Goal: Task Accomplishment & Management: Manage account settings

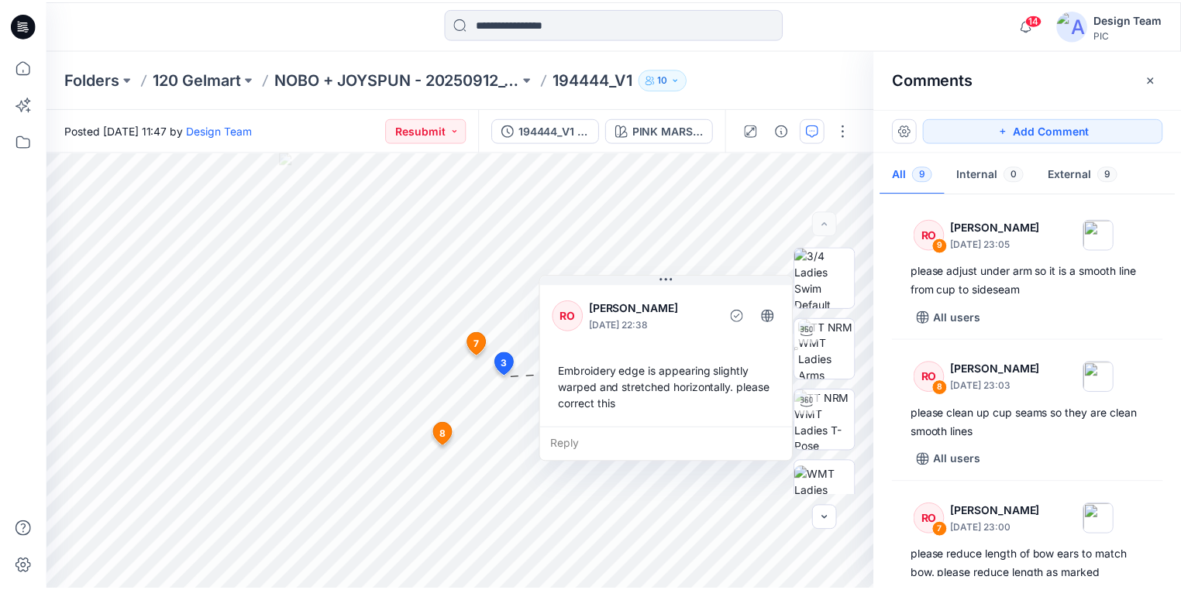
scroll to position [992, 0]
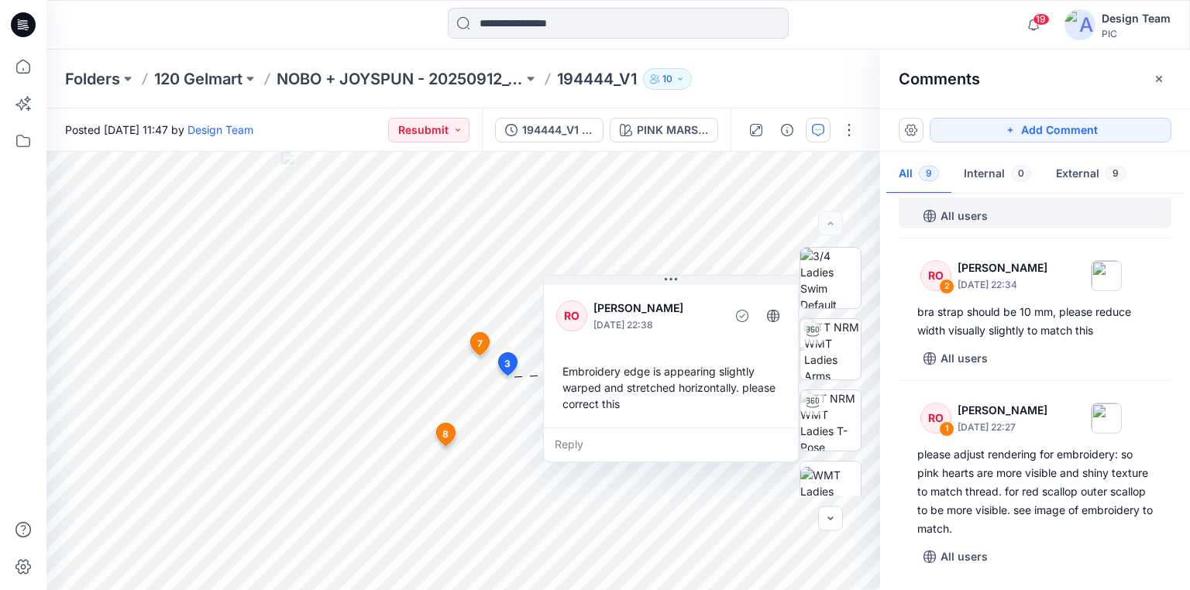
drag, startPoint x: 6, startPoint y: 12, endPoint x: 15, endPoint y: 19, distance: 10.5
click at [6, 12] on div at bounding box center [23, 25] width 50 height 50
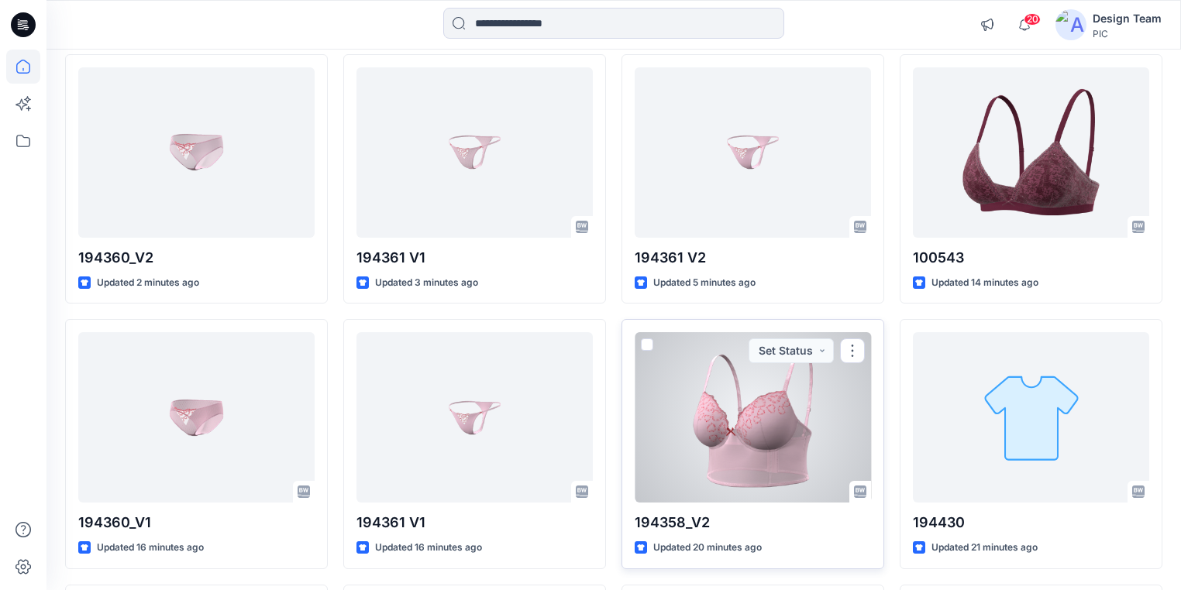
scroll to position [186, 0]
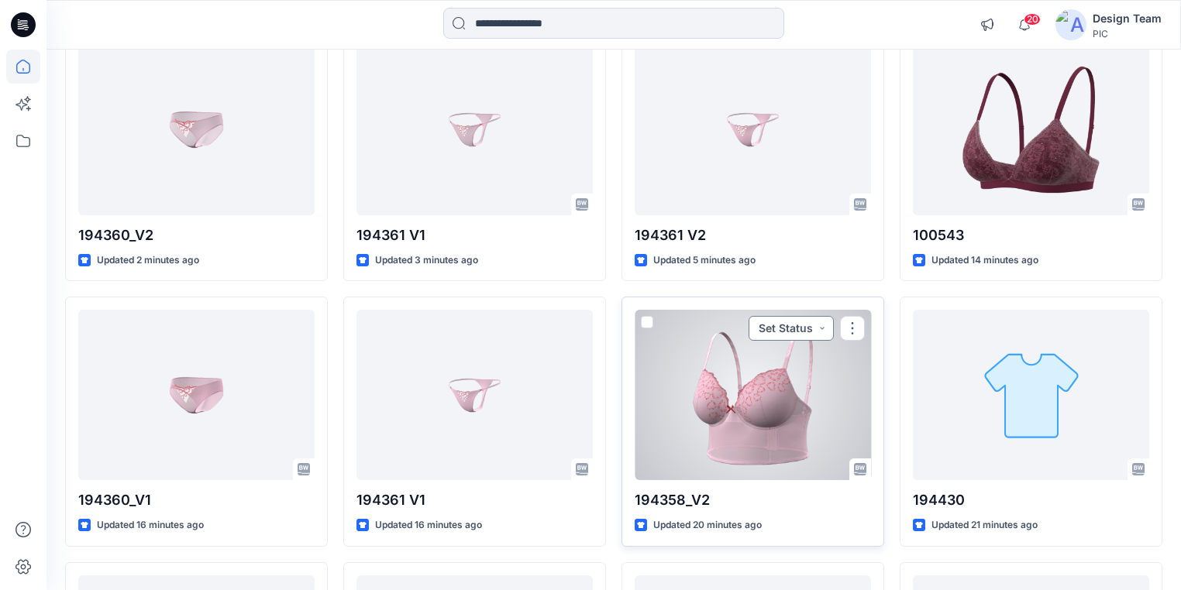
click at [827, 327] on button "Set Status" at bounding box center [791, 328] width 85 height 25
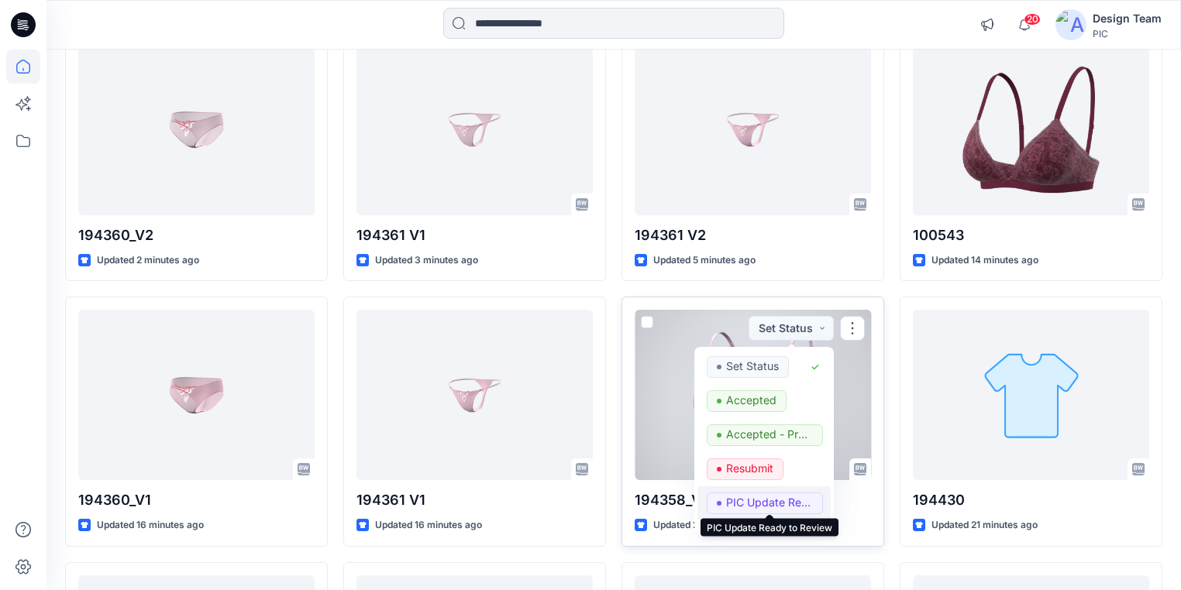
click at [769, 501] on p "PIC Update Ready to Review" at bounding box center [769, 503] width 87 height 20
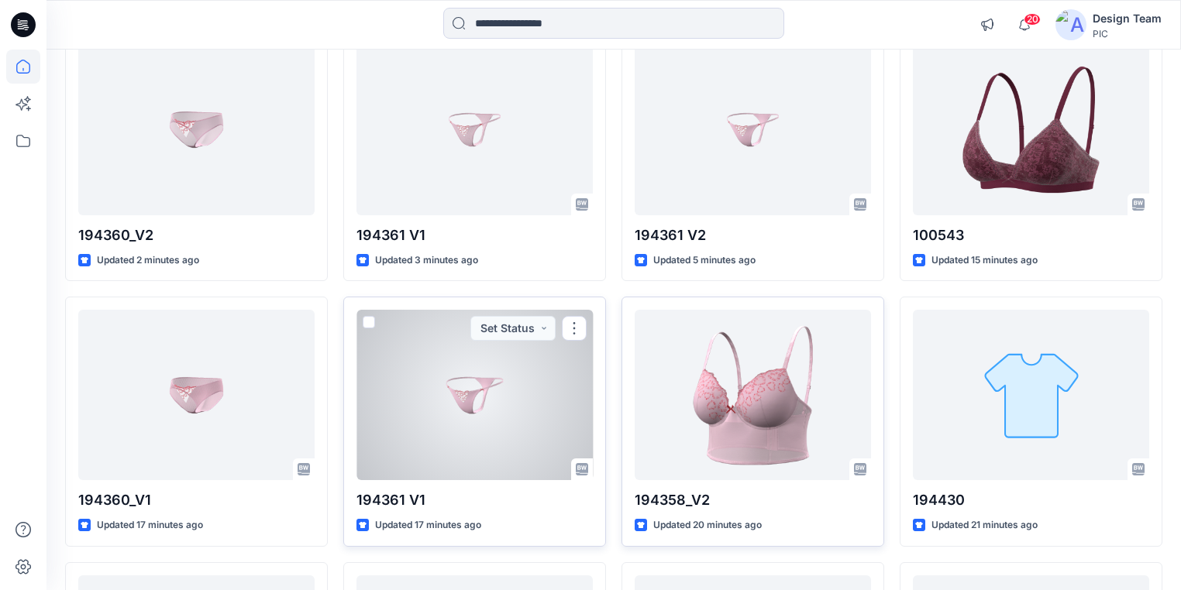
scroll to position [124, 0]
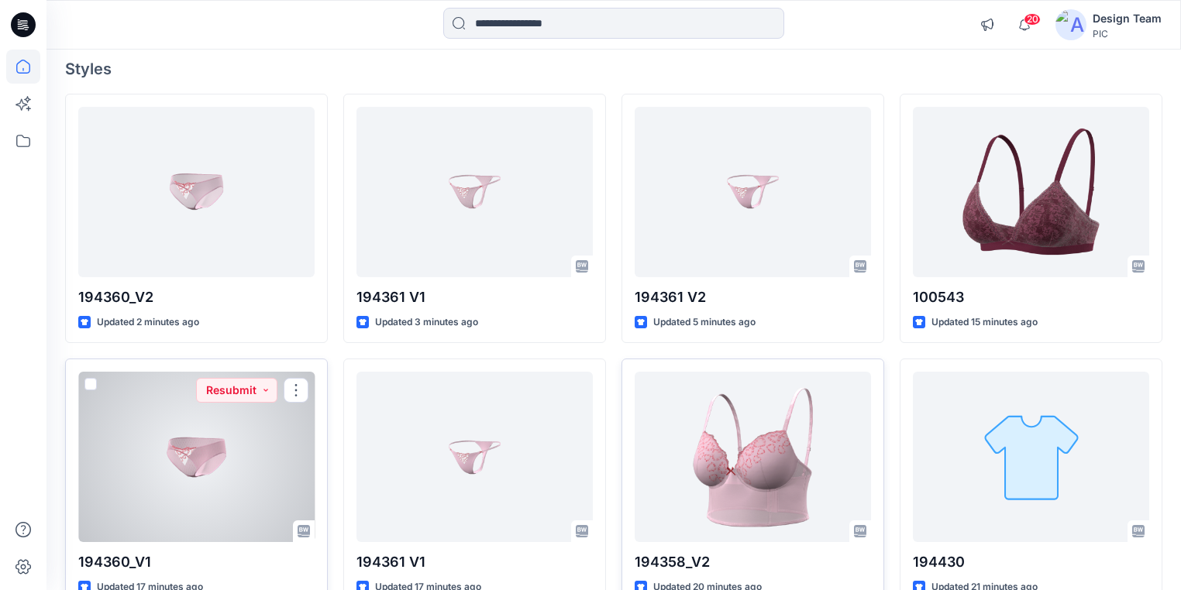
click at [177, 462] on div at bounding box center [196, 457] width 236 height 170
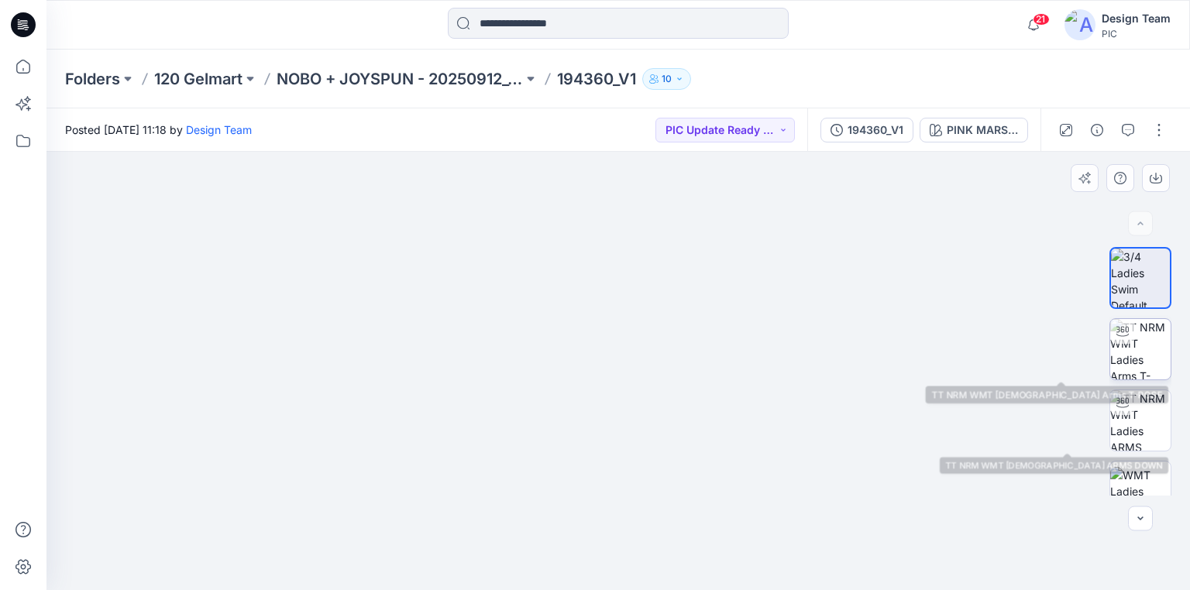
click at [1146, 362] on img at bounding box center [1140, 349] width 60 height 60
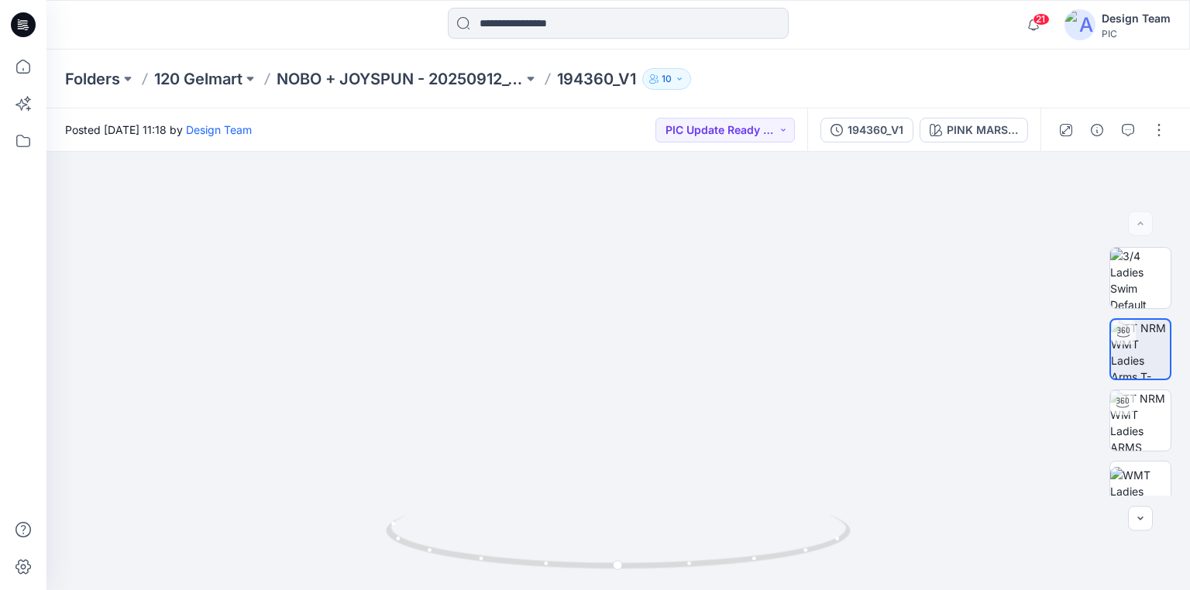
click at [14, 21] on icon at bounding box center [23, 24] width 25 height 25
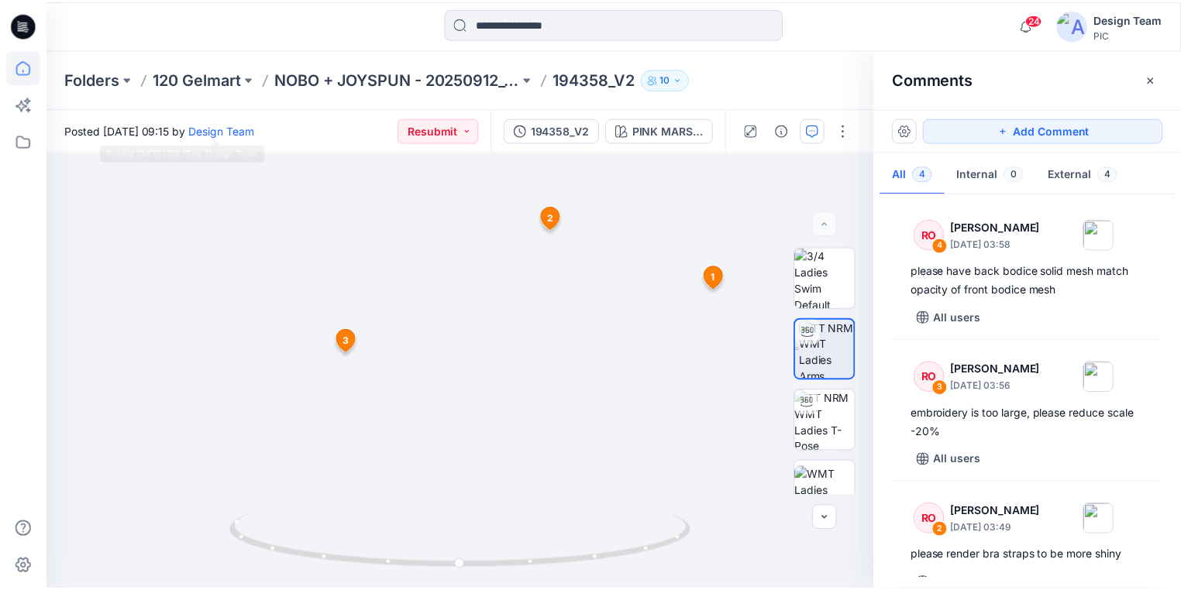
scroll to position [124, 0]
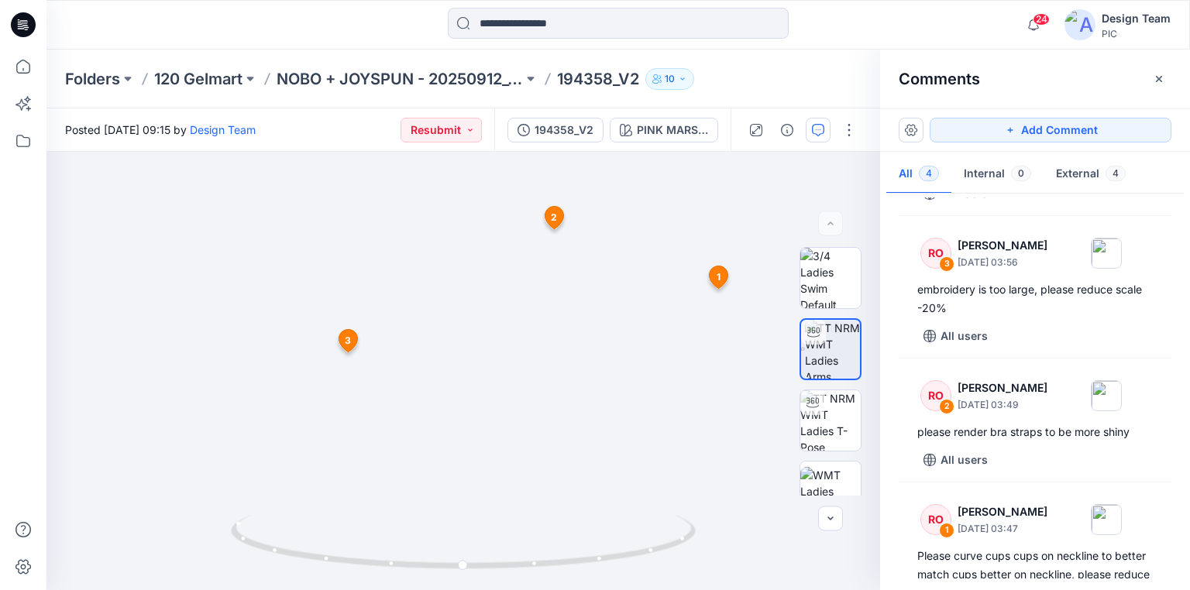
click at [22, 20] on icon at bounding box center [24, 20] width 8 height 1
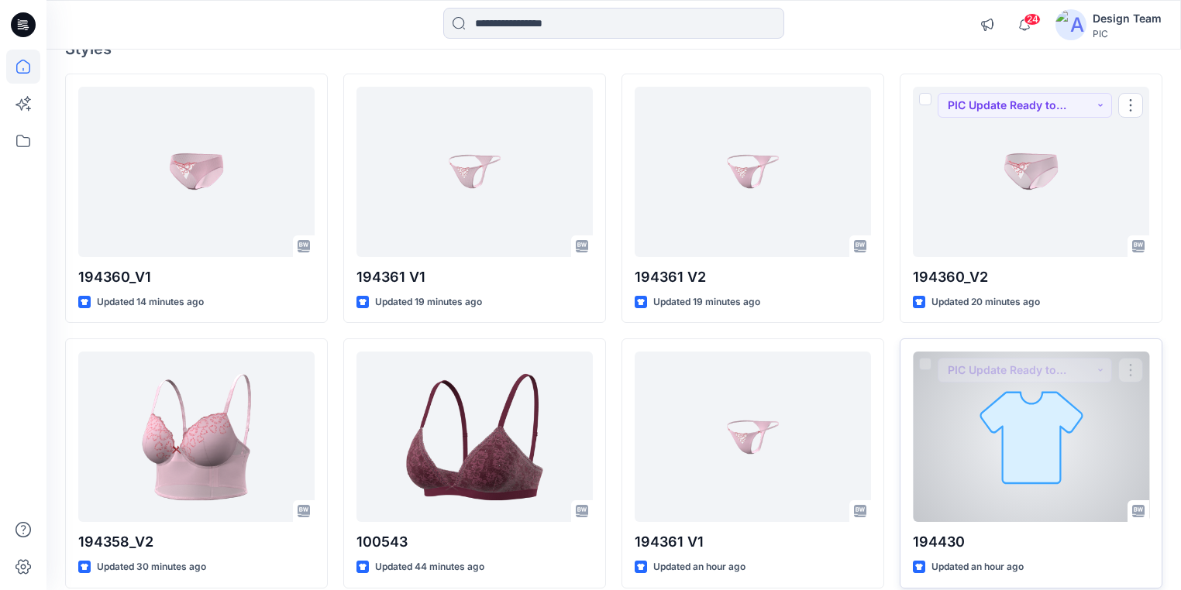
scroll to position [186, 0]
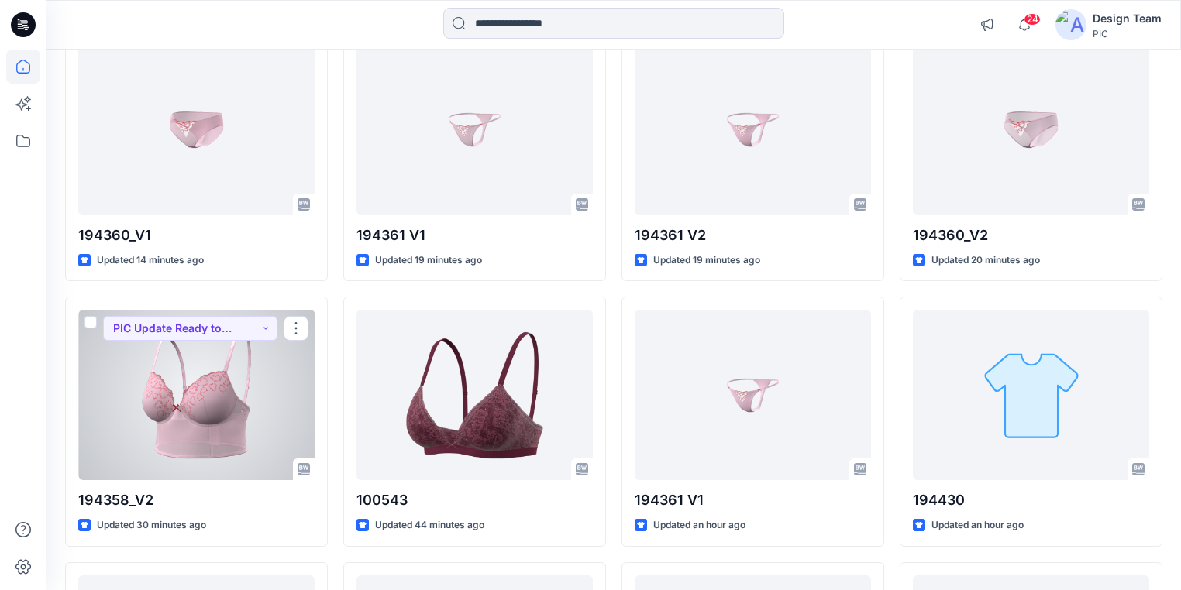
click at [167, 432] on div at bounding box center [196, 395] width 236 height 170
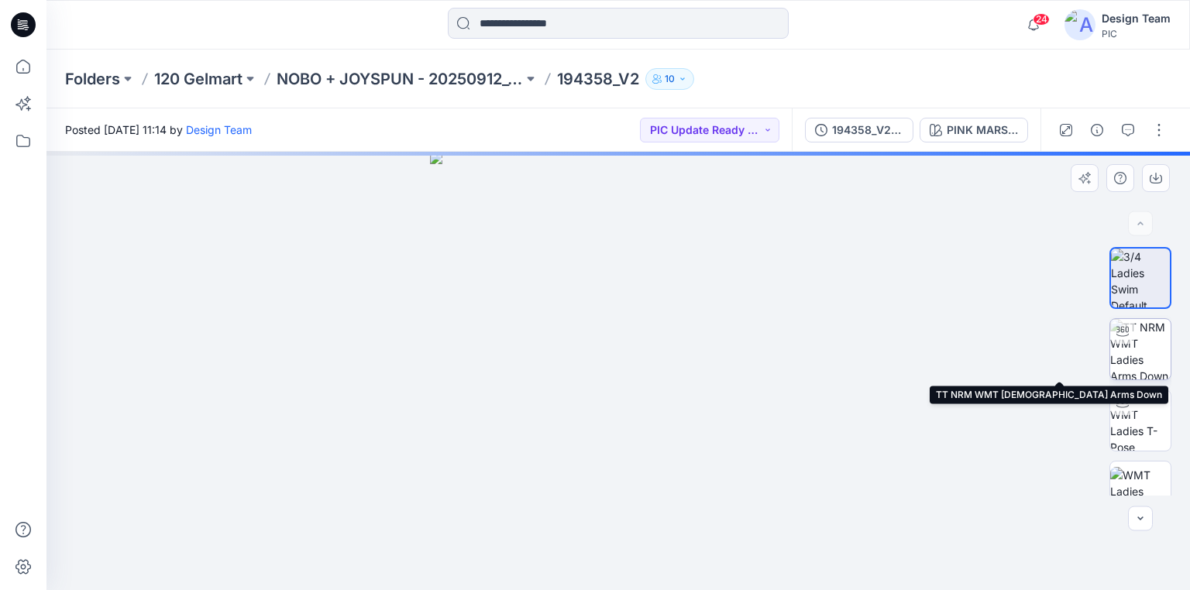
click at [1140, 356] on img at bounding box center [1140, 349] width 60 height 60
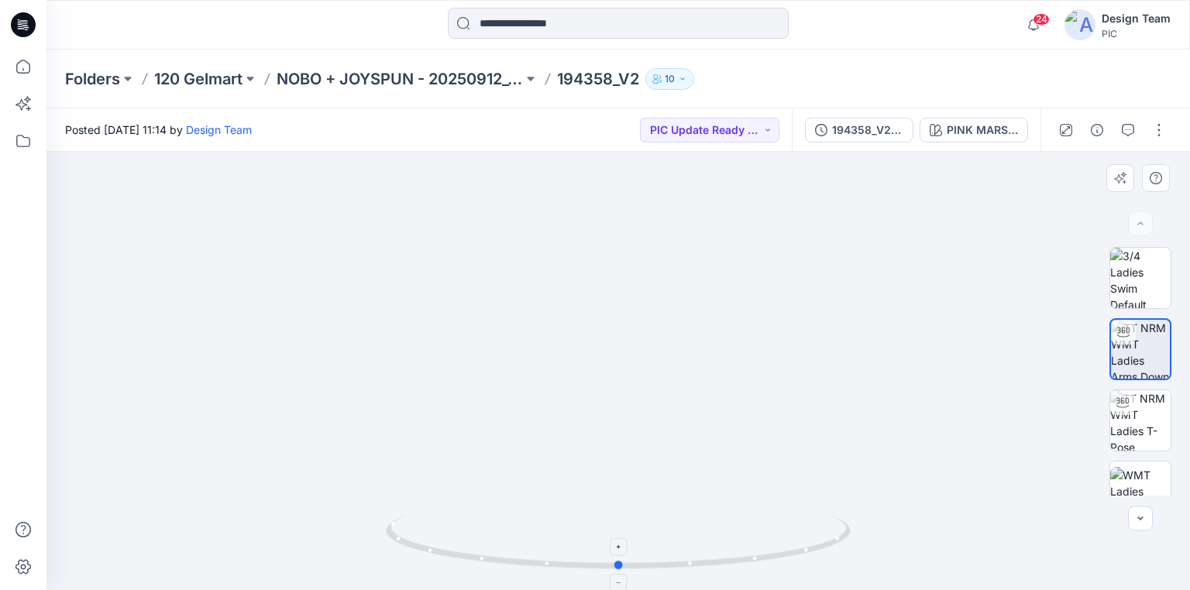
drag, startPoint x: 755, startPoint y: 566, endPoint x: 756, endPoint y: 552, distance: 14.0
click at [756, 552] on icon at bounding box center [620, 544] width 469 height 58
click at [866, 126] on div "194358_V2 NEW PATTERN" at bounding box center [867, 130] width 71 height 17
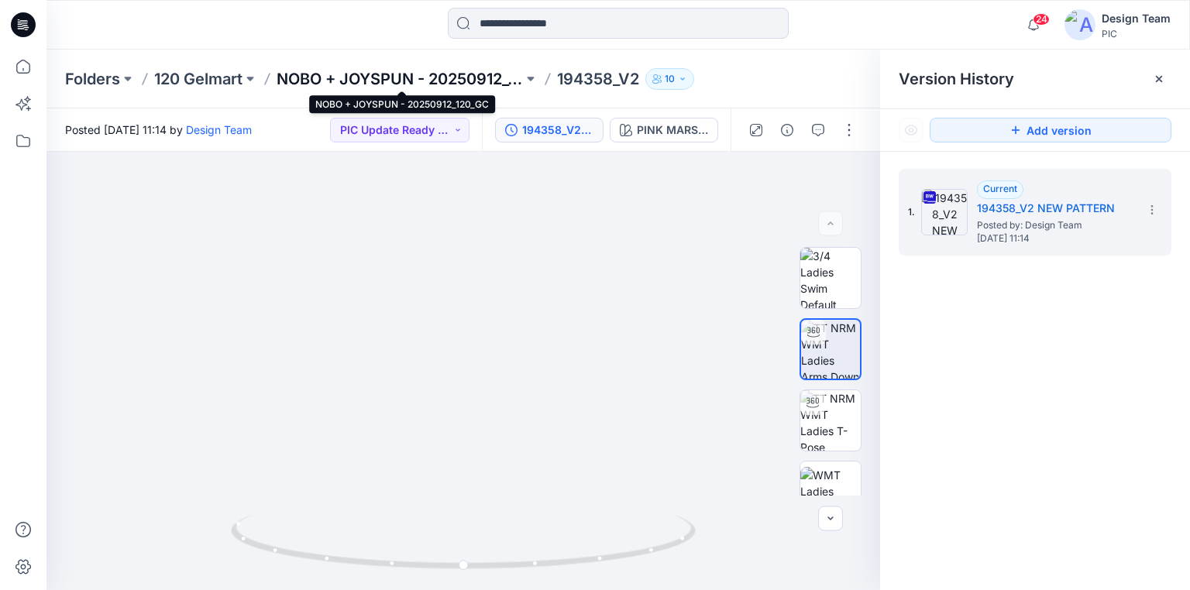
click at [489, 77] on p "NOBO + JOYSPUN - 20250912_120_GC" at bounding box center [400, 79] width 246 height 22
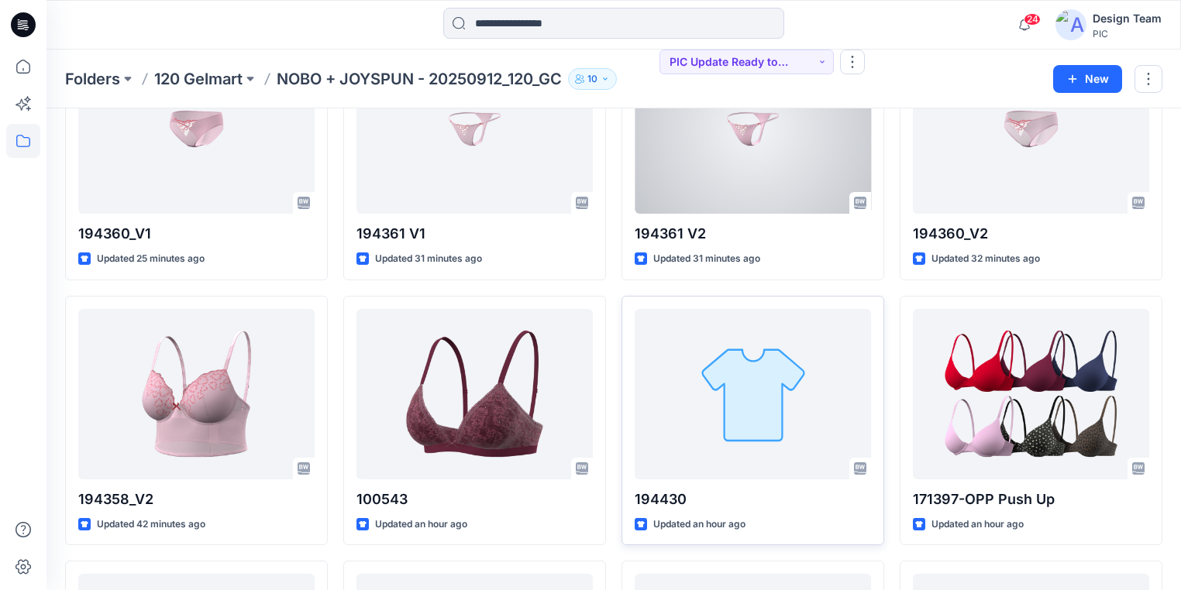
scroll to position [186, 0]
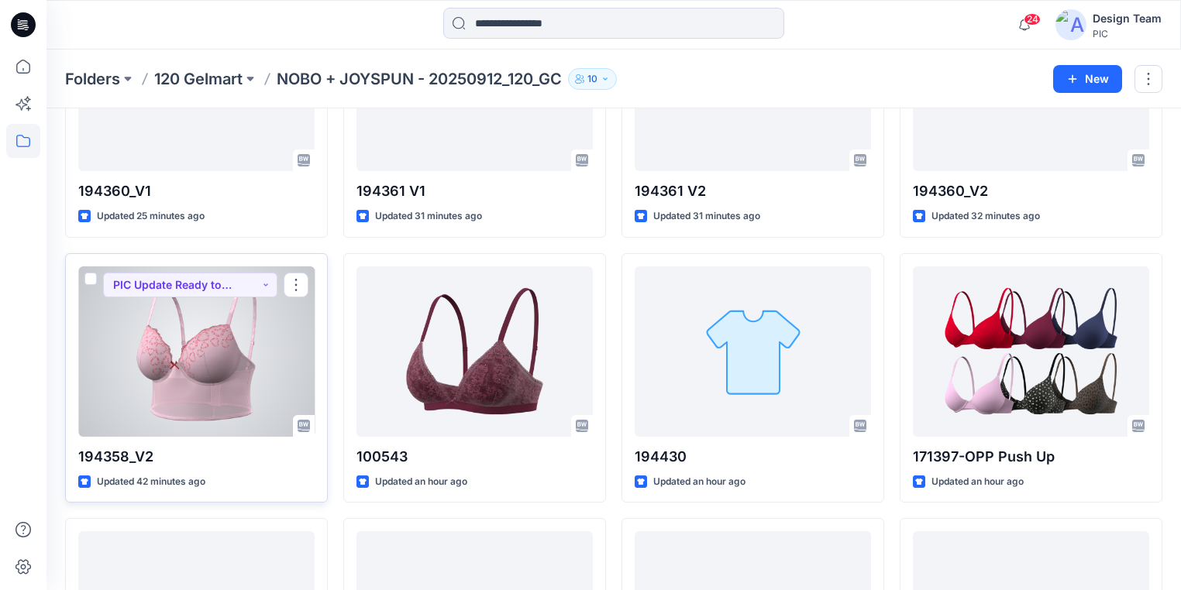
click at [188, 388] on div at bounding box center [196, 352] width 236 height 170
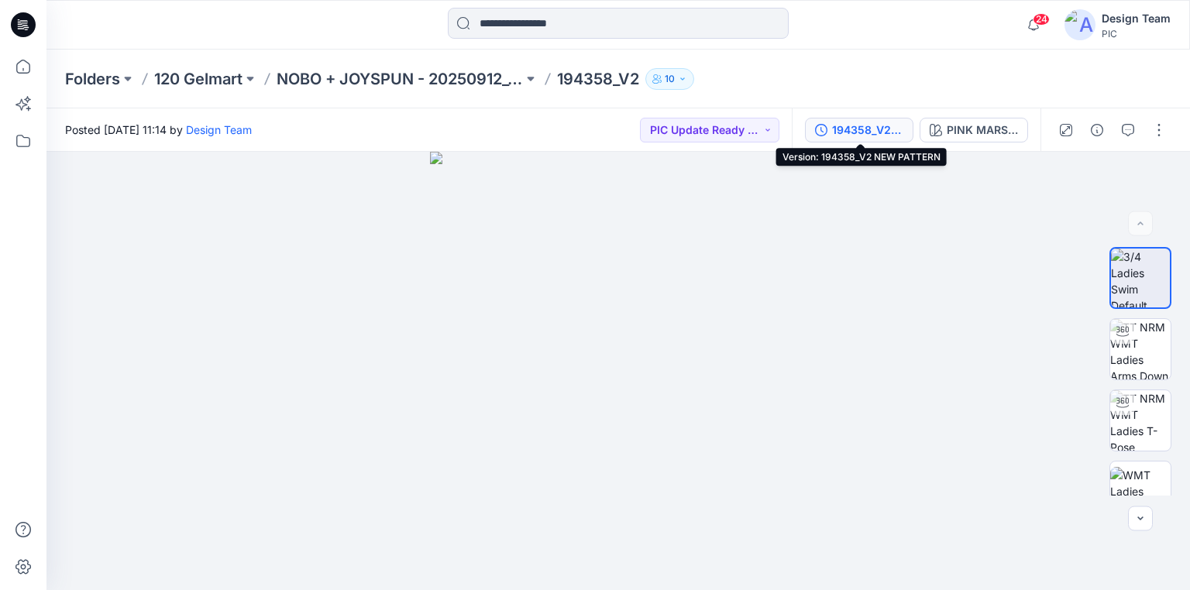
click at [872, 127] on div "194358_V2 NEW PATTERN" at bounding box center [867, 130] width 71 height 17
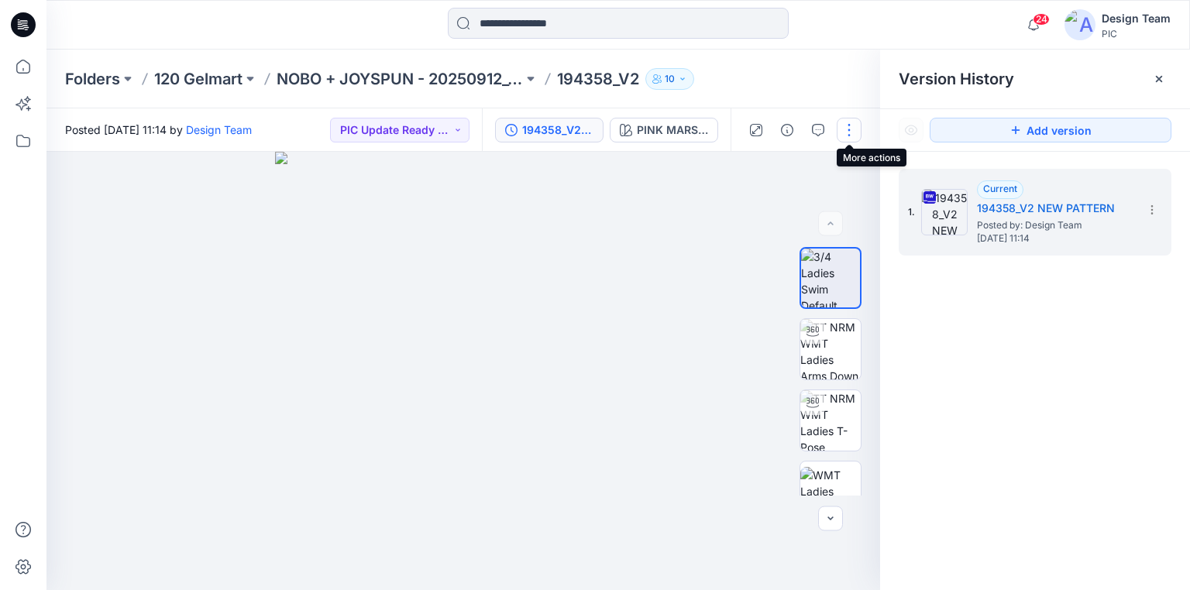
click at [845, 132] on button "button" at bounding box center [849, 130] width 25 height 25
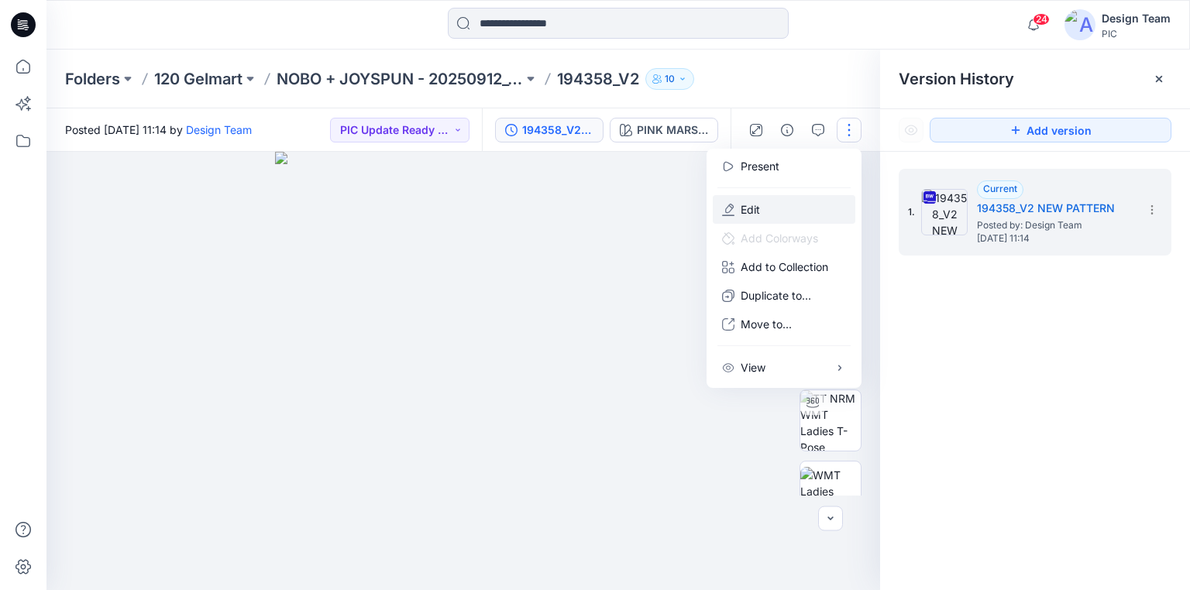
click at [749, 210] on p "Edit" at bounding box center [750, 209] width 19 height 16
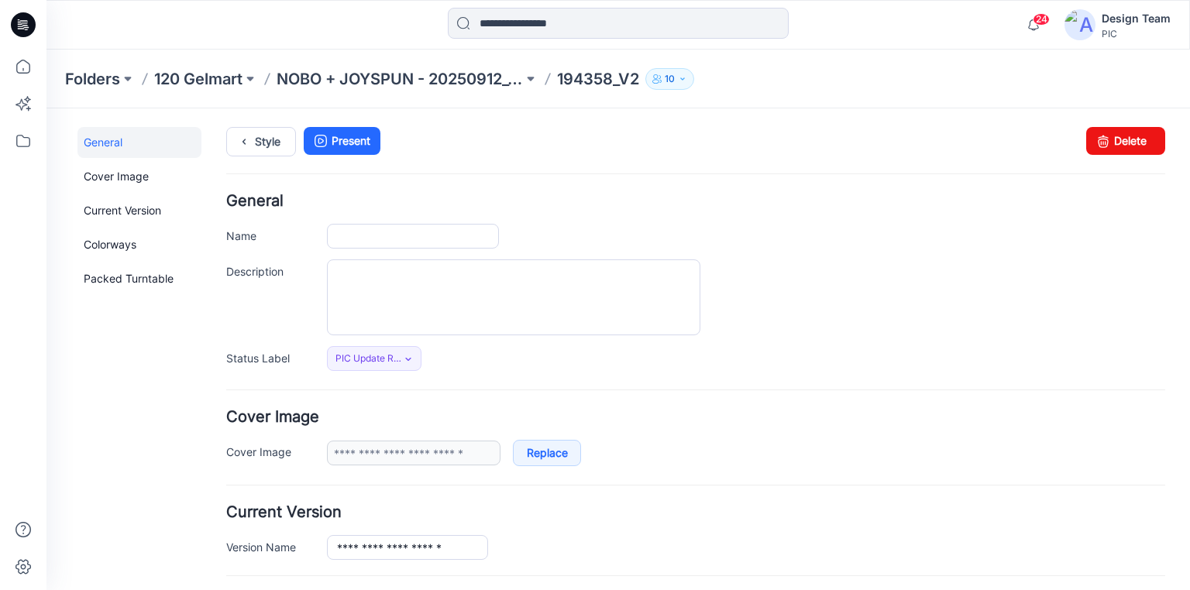
type input "*********"
type input "**********"
drag, startPoint x: 1100, startPoint y: 131, endPoint x: 697, endPoint y: 169, distance: 404.7
click at [1100, 131] on icon at bounding box center [1104, 141] width 22 height 28
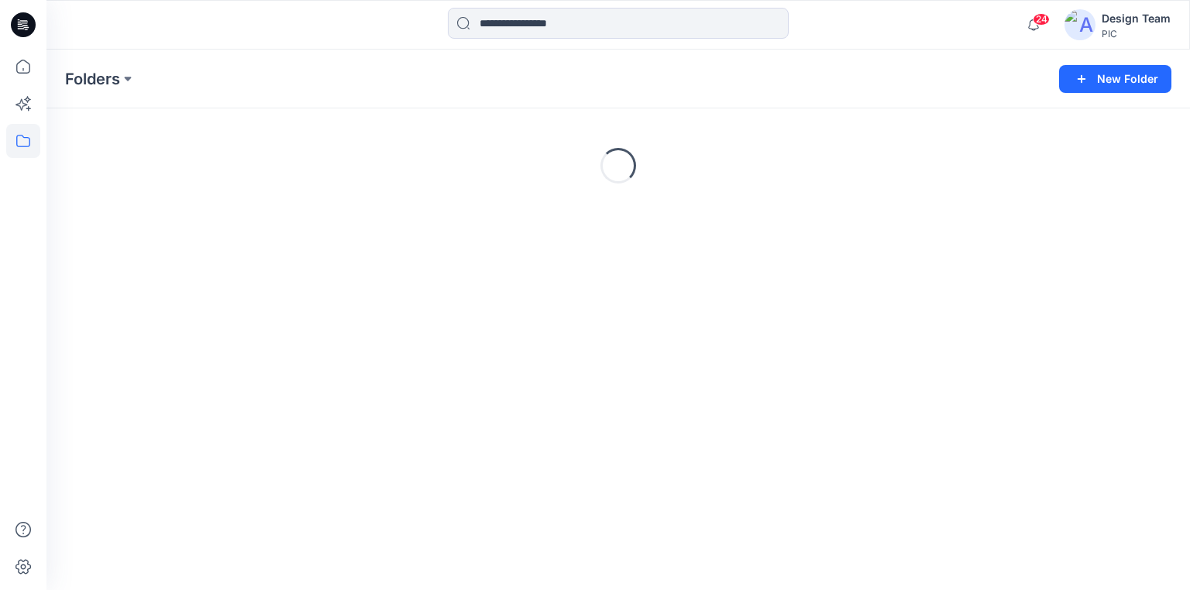
click at [25, 26] on icon at bounding box center [23, 24] width 25 height 25
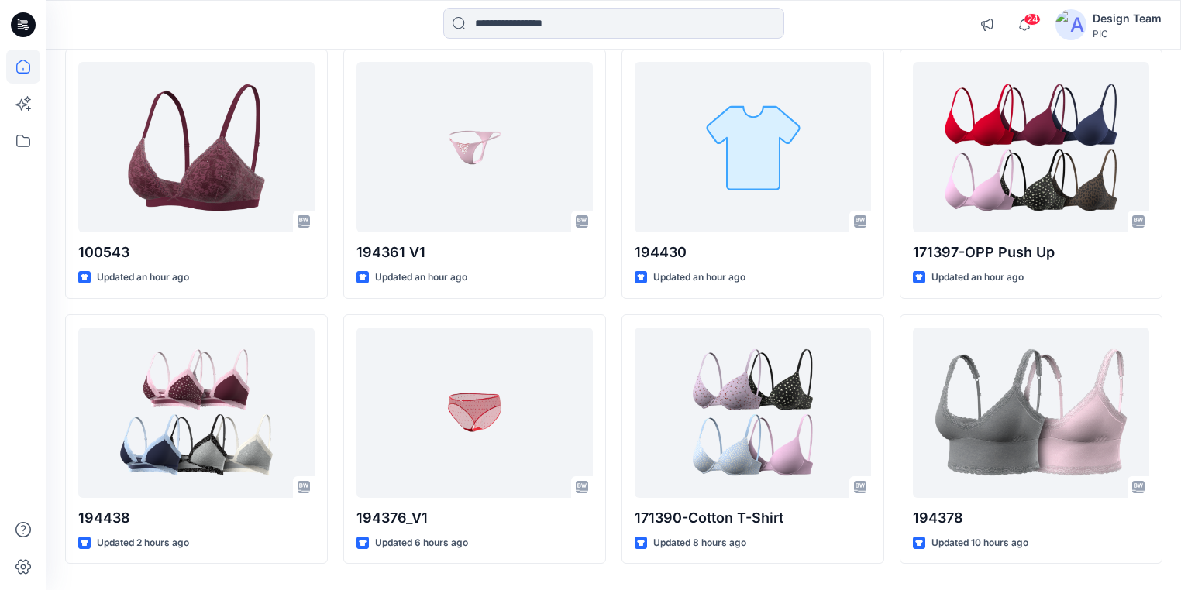
scroll to position [124, 0]
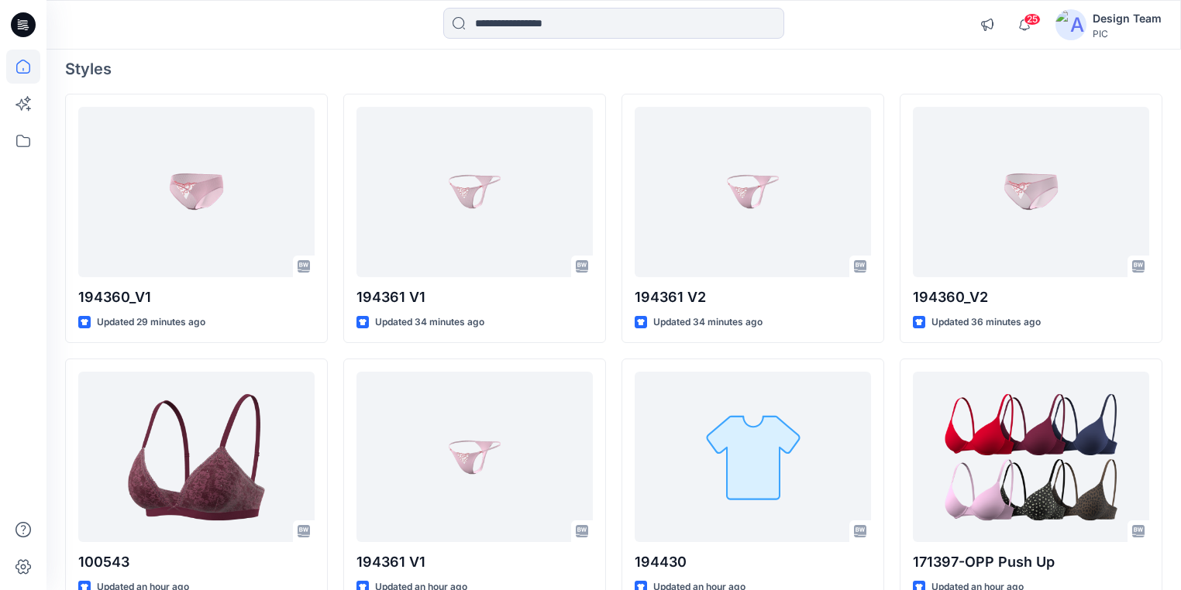
click at [25, 19] on icon at bounding box center [23, 24] width 25 height 25
click at [25, 25] on icon at bounding box center [25, 25] width 6 height 1
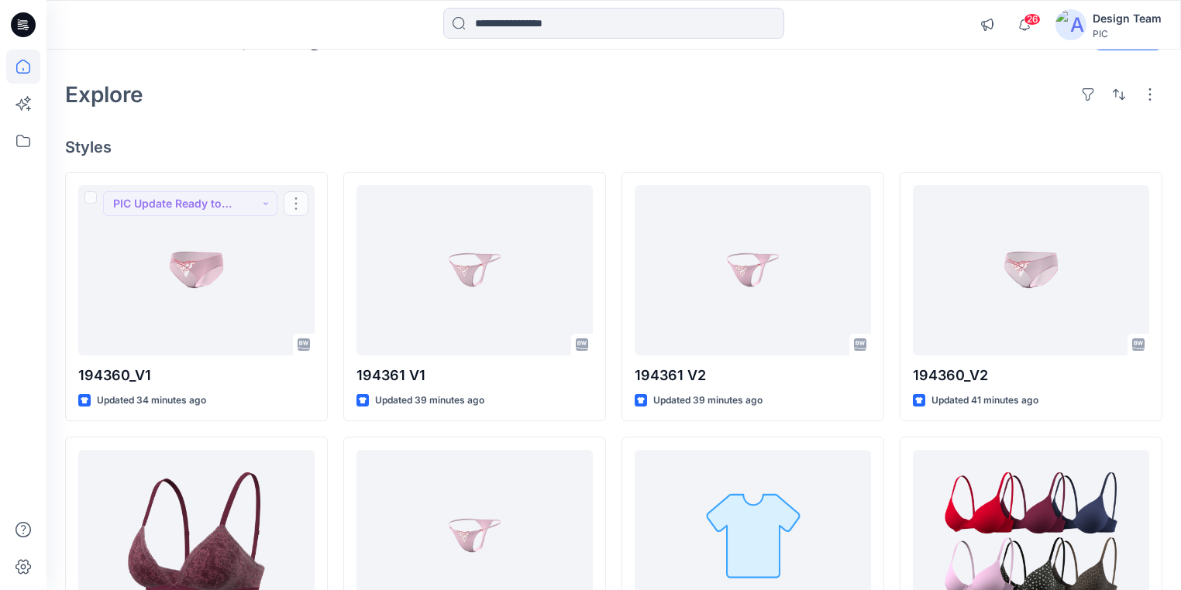
scroll to position [0, 0]
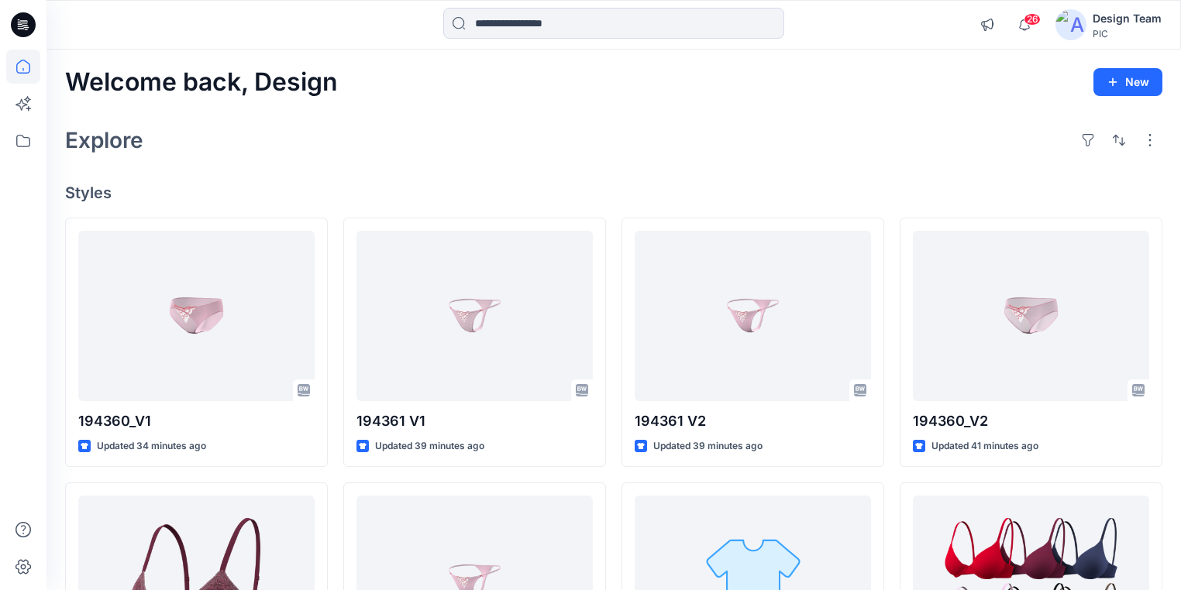
click at [27, 25] on icon at bounding box center [25, 25] width 6 height 1
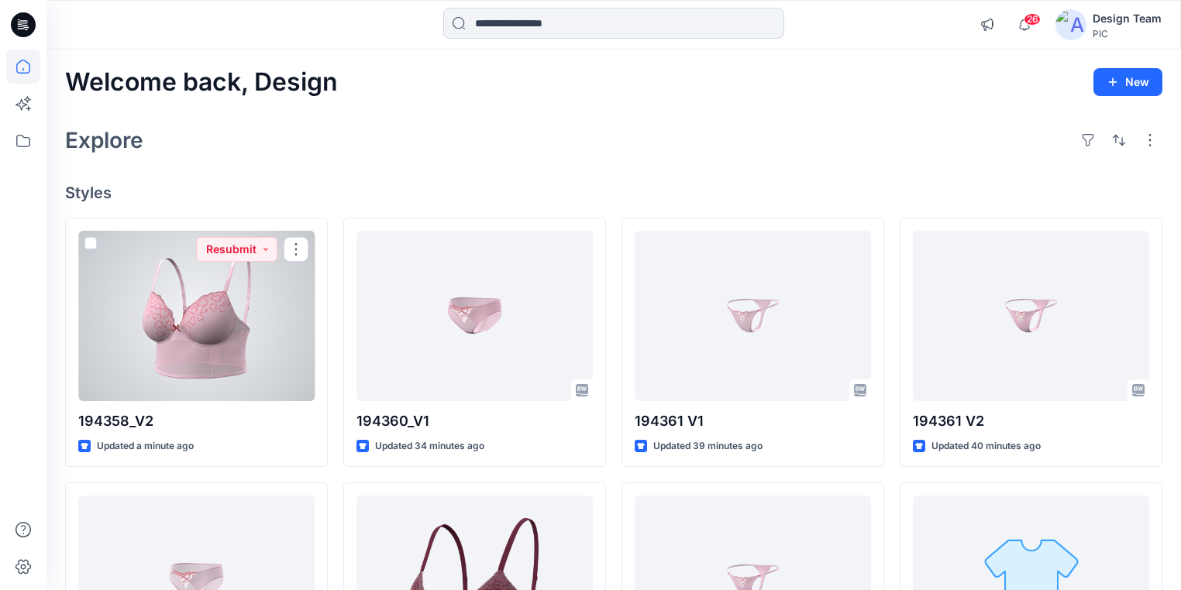
drag, startPoint x: 189, startPoint y: 376, endPoint x: 198, endPoint y: 381, distance: 10.8
click at [189, 376] on div at bounding box center [196, 316] width 236 height 170
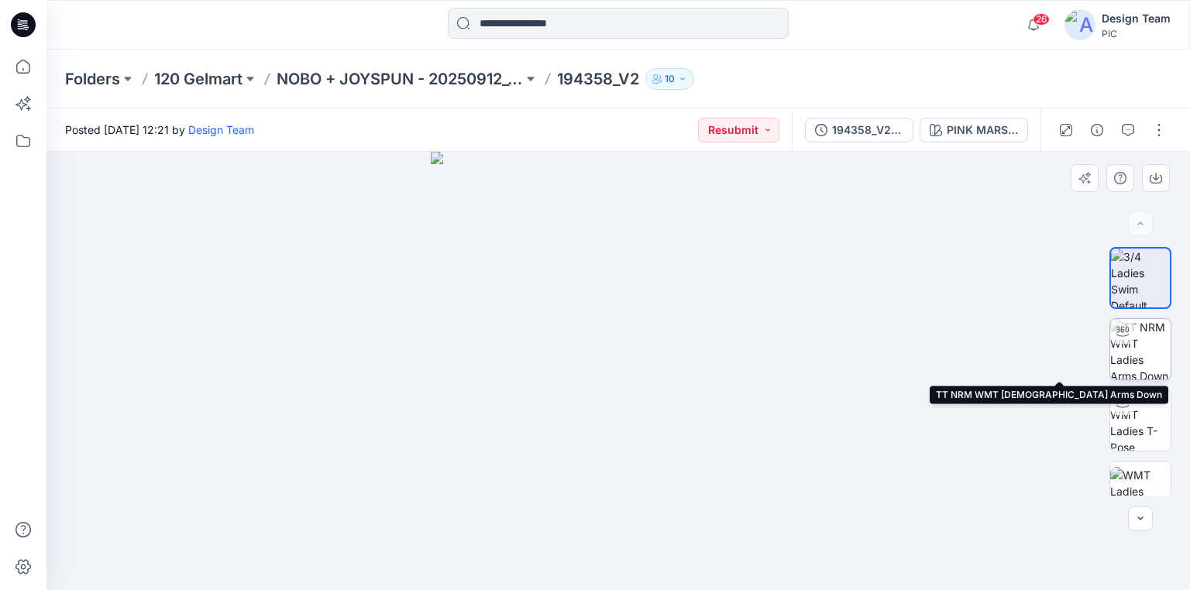
click at [1153, 346] on img at bounding box center [1140, 349] width 60 height 60
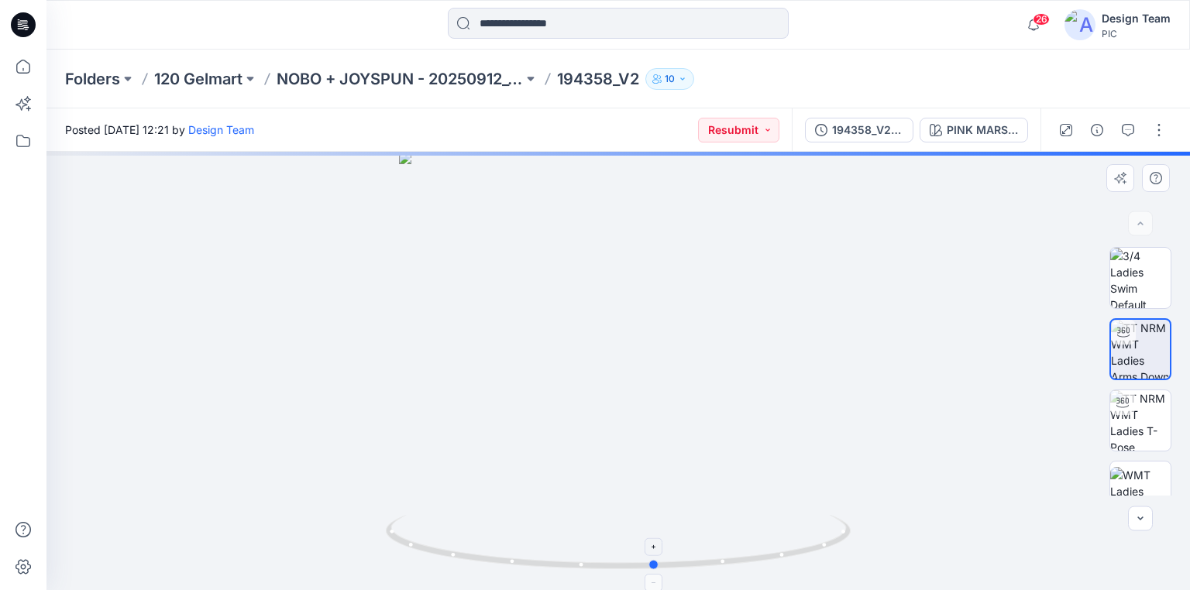
drag, startPoint x: 759, startPoint y: 558, endPoint x: 796, endPoint y: 535, distance: 43.9
click at [796, 535] on icon at bounding box center [620, 544] width 469 height 58
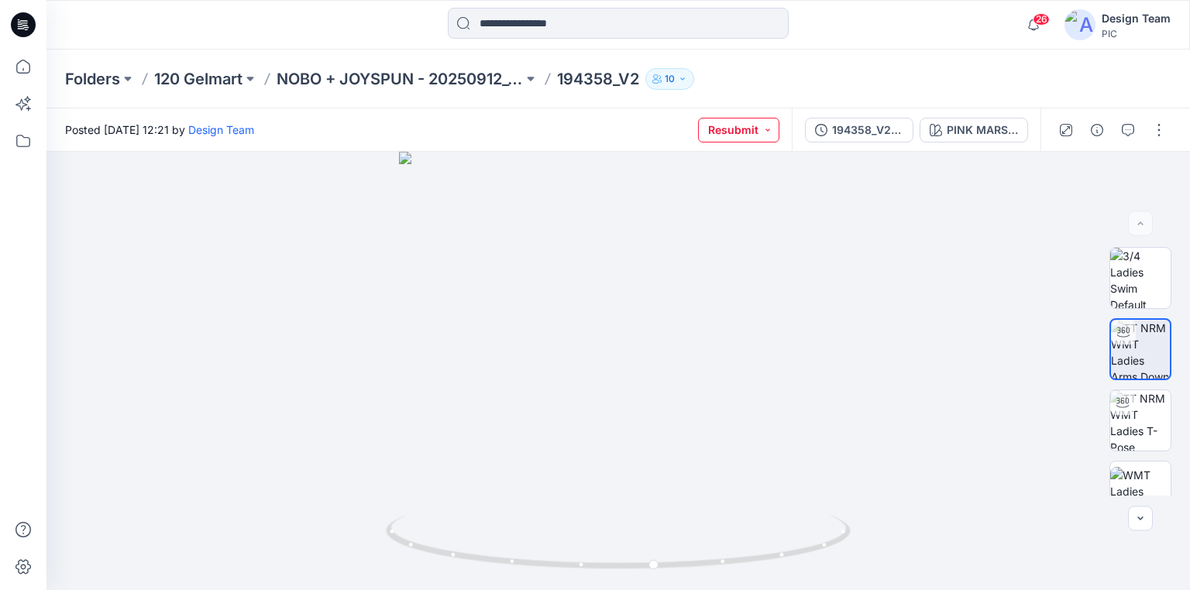
click at [769, 129] on button "Resubmit" at bounding box center [738, 130] width 81 height 25
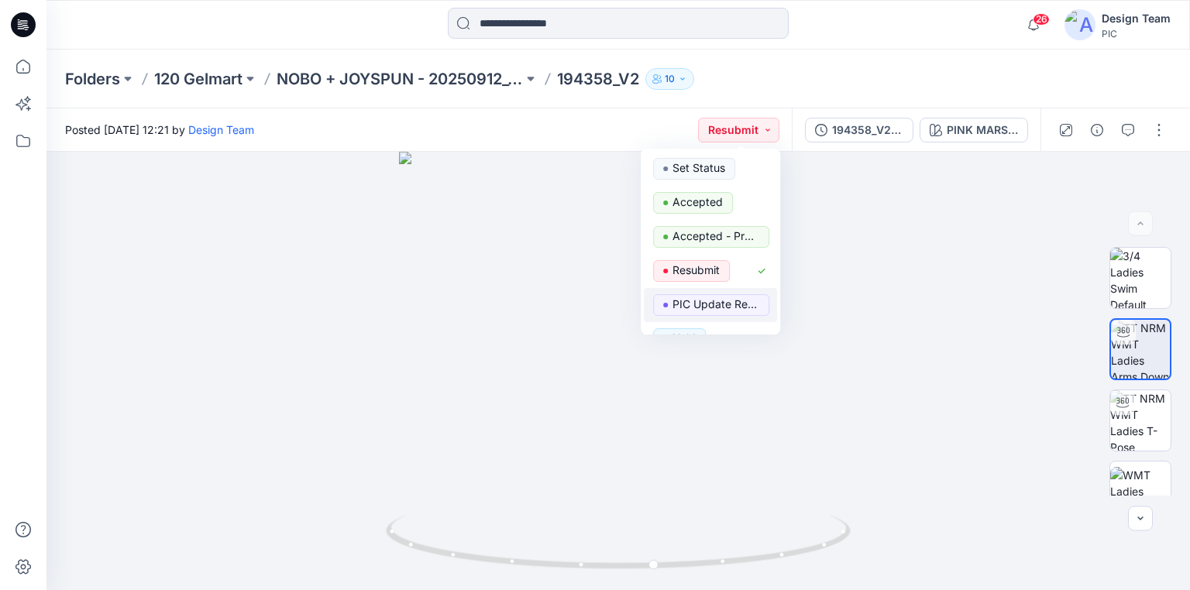
click at [693, 305] on p "PIC Update Ready to Review" at bounding box center [716, 304] width 87 height 20
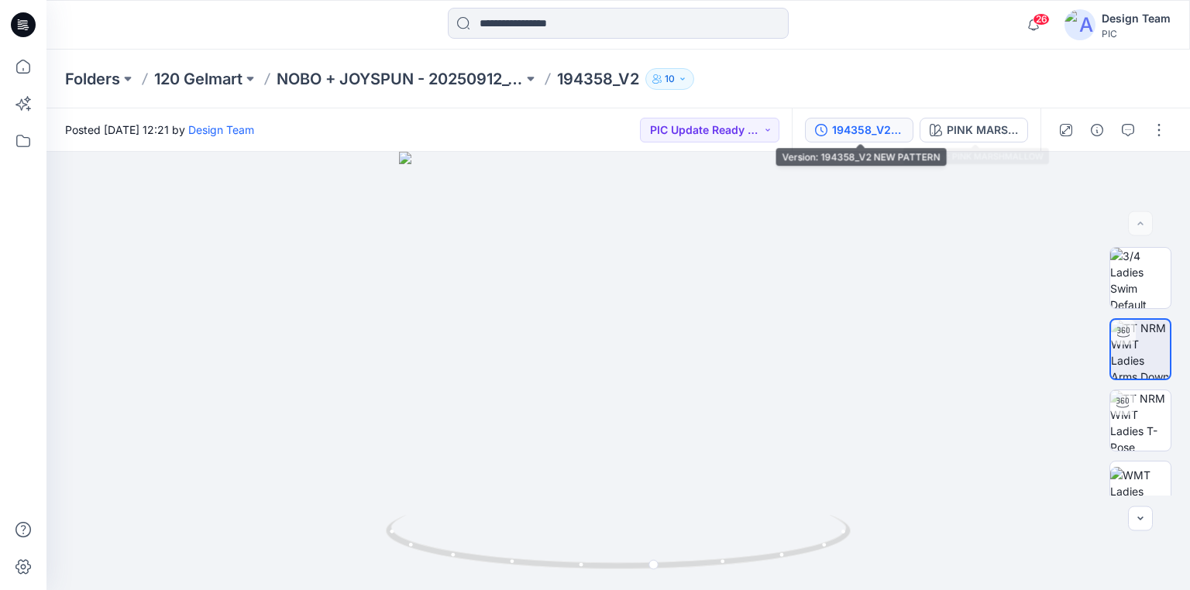
click at [875, 125] on div "194358_V2 NEW PATTERN" at bounding box center [867, 130] width 71 height 17
